Goal: Information Seeking & Learning: Learn about a topic

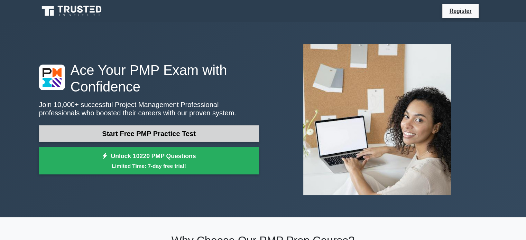
click at [131, 139] on link "Start Free PMP Practice Test" at bounding box center [149, 133] width 220 height 17
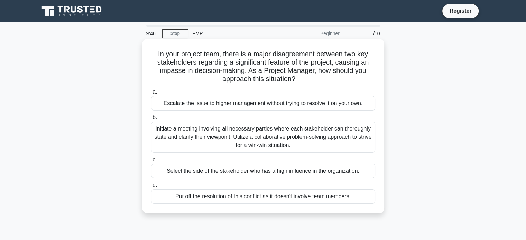
click at [177, 70] on h5 "In your project team, there is a major disagreement between two key stakeholder…" at bounding box center [262, 67] width 225 height 34
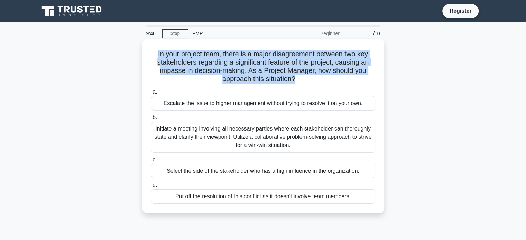
click at [177, 70] on h5 "In your project team, there is a major disagreement between two key stakeholder…" at bounding box center [262, 67] width 225 height 34
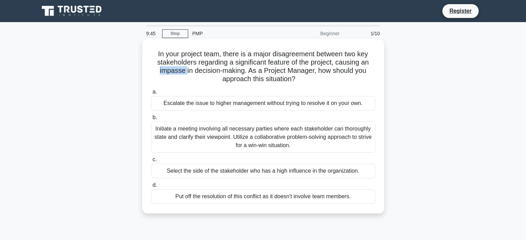
click at [177, 70] on h5 "In your project team, there is a major disagreement between two key stakeholder…" at bounding box center [262, 67] width 225 height 34
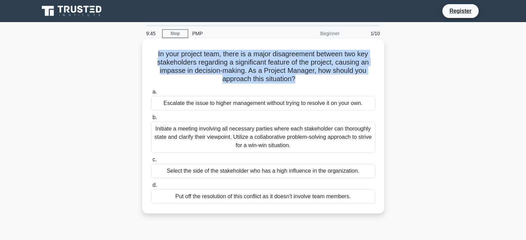
click at [177, 70] on h5 "In your project team, there is a major disagreement between two key stakeholder…" at bounding box center [262, 67] width 225 height 34
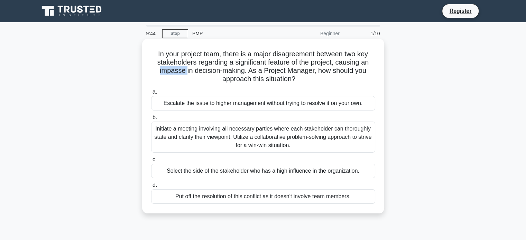
click at [177, 70] on h5 "In your project team, there is a major disagreement between two key stakeholder…" at bounding box center [262, 67] width 225 height 34
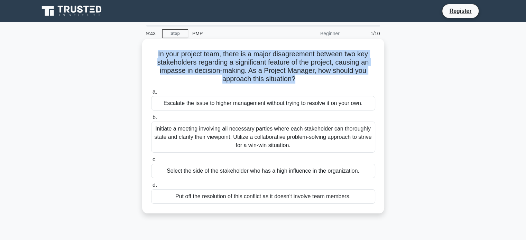
click at [177, 70] on h5 "In your project team, there is a major disagreement between two key stakeholder…" at bounding box center [262, 67] width 225 height 34
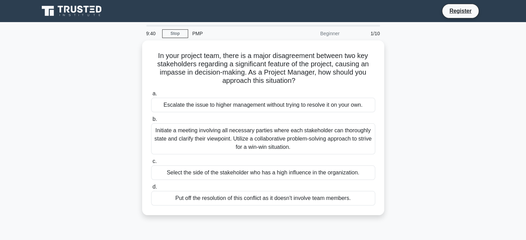
drag, startPoint x: 168, startPoint y: 73, endPoint x: 137, endPoint y: 115, distance: 52.1
click at [137, 115] on div "In your project team, there is a major disagreement between two key stakeholder…" at bounding box center [263, 131] width 456 height 183
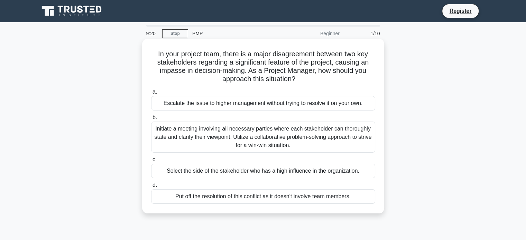
click at [297, 142] on div "Initiate a meeting involving all necessary parties where each stakeholder can t…" at bounding box center [263, 137] width 224 height 31
click at [151, 120] on input "b. Initiate a meeting involving all necessary parties where each stakeholder ca…" at bounding box center [151, 117] width 0 height 4
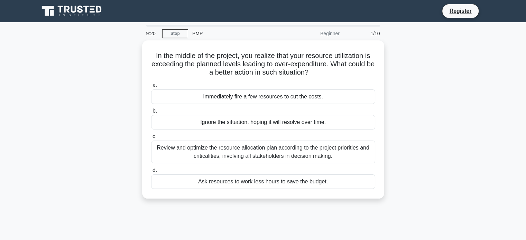
click at [297, 142] on div "Review and optimize the resource allocation plan according to the project prior…" at bounding box center [263, 152] width 224 height 23
click at [151, 139] on input "c. Review and optimize the resource allocation plan according to the project pr…" at bounding box center [151, 136] width 0 height 4
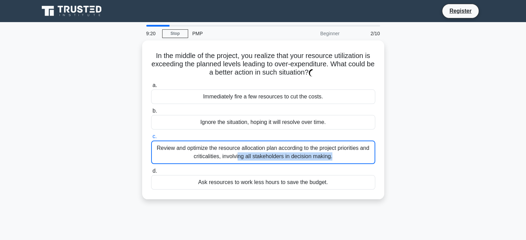
click at [297, 142] on div "Review and optimize the resource allocation plan according to the project prior…" at bounding box center [263, 152] width 224 height 23
click at [151, 139] on input "c. Review and optimize the resource allocation plan according to the project pr…" at bounding box center [151, 136] width 0 height 4
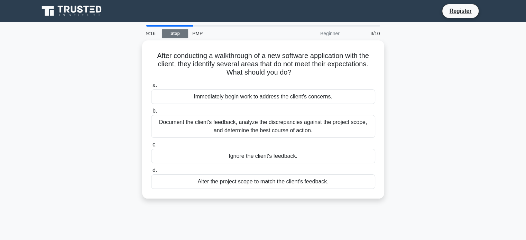
click at [176, 35] on link "Stop" at bounding box center [175, 33] width 26 height 9
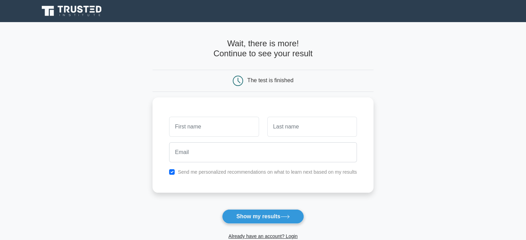
click at [80, 13] on icon at bounding box center [72, 10] width 66 height 13
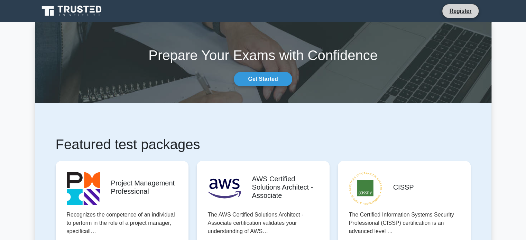
click at [463, 4] on li "Register" at bounding box center [460, 11] width 37 height 15
click at [461, 6] on li "Register" at bounding box center [460, 11] width 37 height 15
click at [461, 13] on link "Register" at bounding box center [460, 11] width 30 height 9
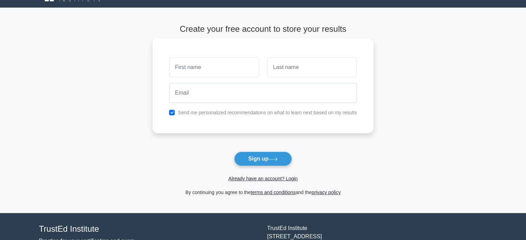
scroll to position [16, 0]
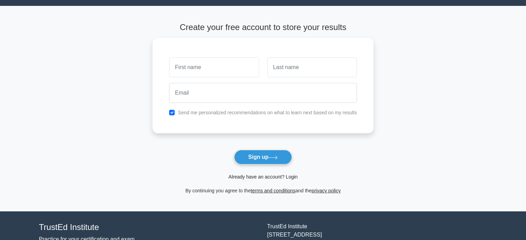
click at [266, 177] on link "Already have an account? Login" at bounding box center [262, 177] width 69 height 6
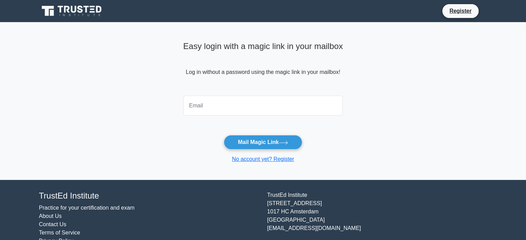
drag, startPoint x: 0, startPoint y: 0, endPoint x: 207, endPoint y: 104, distance: 231.2
click at [207, 104] on input "email" at bounding box center [263, 106] width 160 height 20
type input "AliAbdul9779@gmail.com"
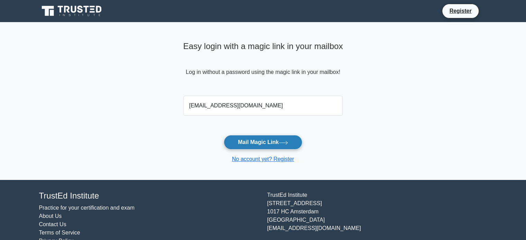
click at [252, 141] on button "Mail Magic Link" at bounding box center [263, 142] width 78 height 15
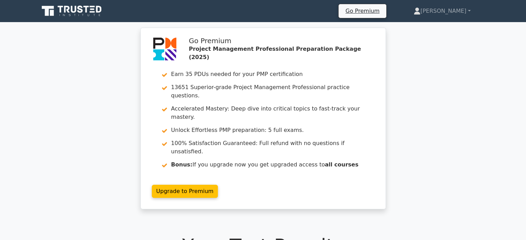
click at [71, 18] on link at bounding box center [72, 11] width 66 height 17
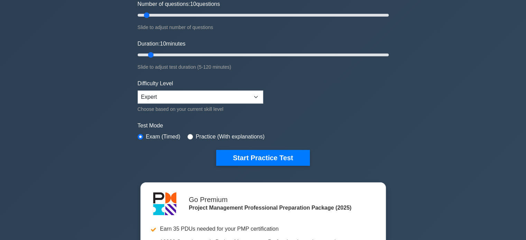
scroll to position [104, 0]
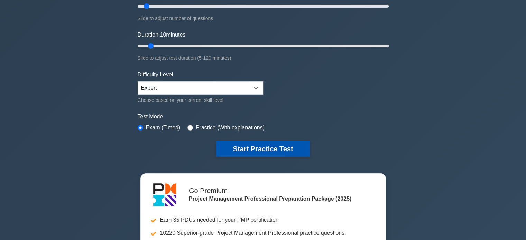
click at [255, 148] on button "Start Practice Test" at bounding box center [262, 149] width 93 height 16
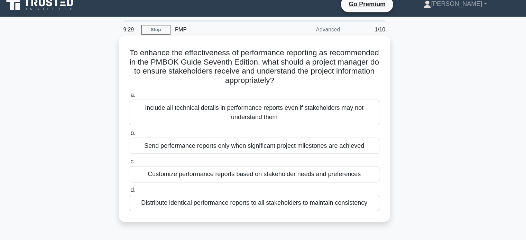
click at [237, 165] on div "Customize performance reports based on stakeholder needs and preferences" at bounding box center [263, 162] width 224 height 15
click at [151, 154] on input "c. Customize performance reports based on stakeholder needs and preferences" at bounding box center [151, 151] width 0 height 4
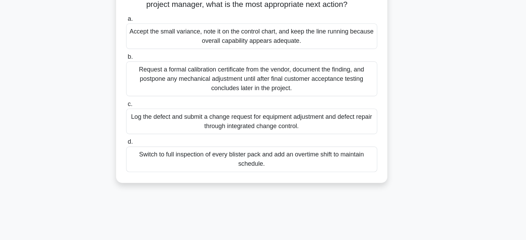
scroll to position [67, 0]
click at [226, 98] on div "Request a formal calibration certificate from the vendor, document the finding,…" at bounding box center [263, 94] width 224 height 31
click at [151, 78] on input "b. Request a formal calibration certificate from the vendor, document the findi…" at bounding box center [151, 75] width 0 height 4
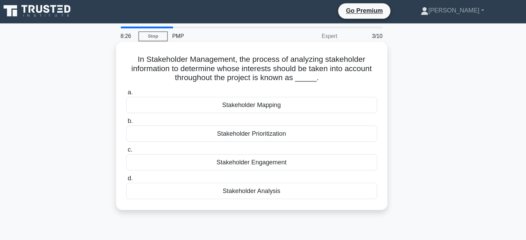
scroll to position [0, 0]
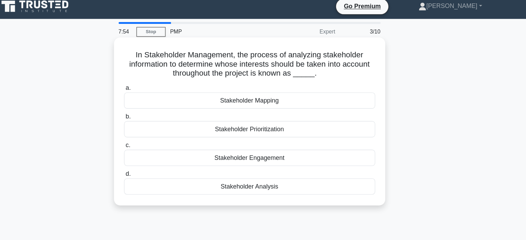
click at [268, 124] on div "Stakeholder Prioritization" at bounding box center [263, 120] width 224 height 15
click at [151, 112] on input "b. Stakeholder Prioritization" at bounding box center [151, 109] width 0 height 4
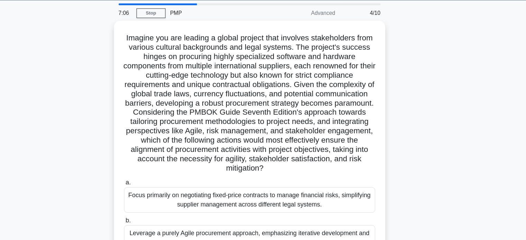
click at [407, 110] on div ".spinner_0XTQ{transform-origin:center;animation:spinner_y6GP .75s linear infini…" at bounding box center [263, 185] width 456 height 291
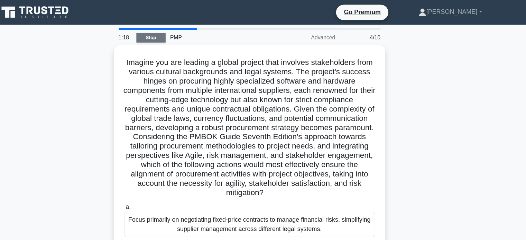
click at [184, 34] on link "Stop" at bounding box center [175, 33] width 26 height 9
